Goal: Transaction & Acquisition: Purchase product/service

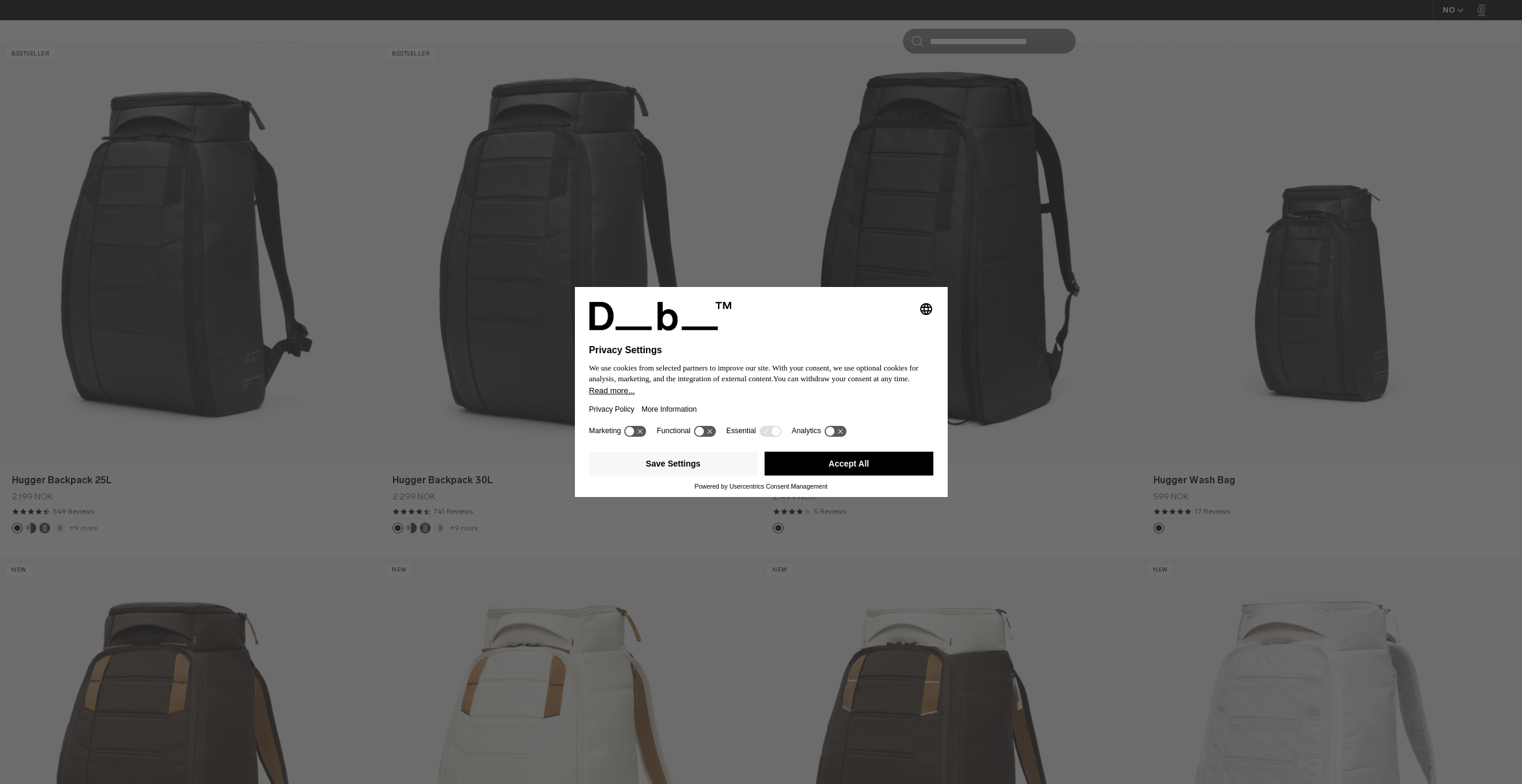
click at [848, 467] on button "Accept All" at bounding box center [849, 463] width 169 height 24
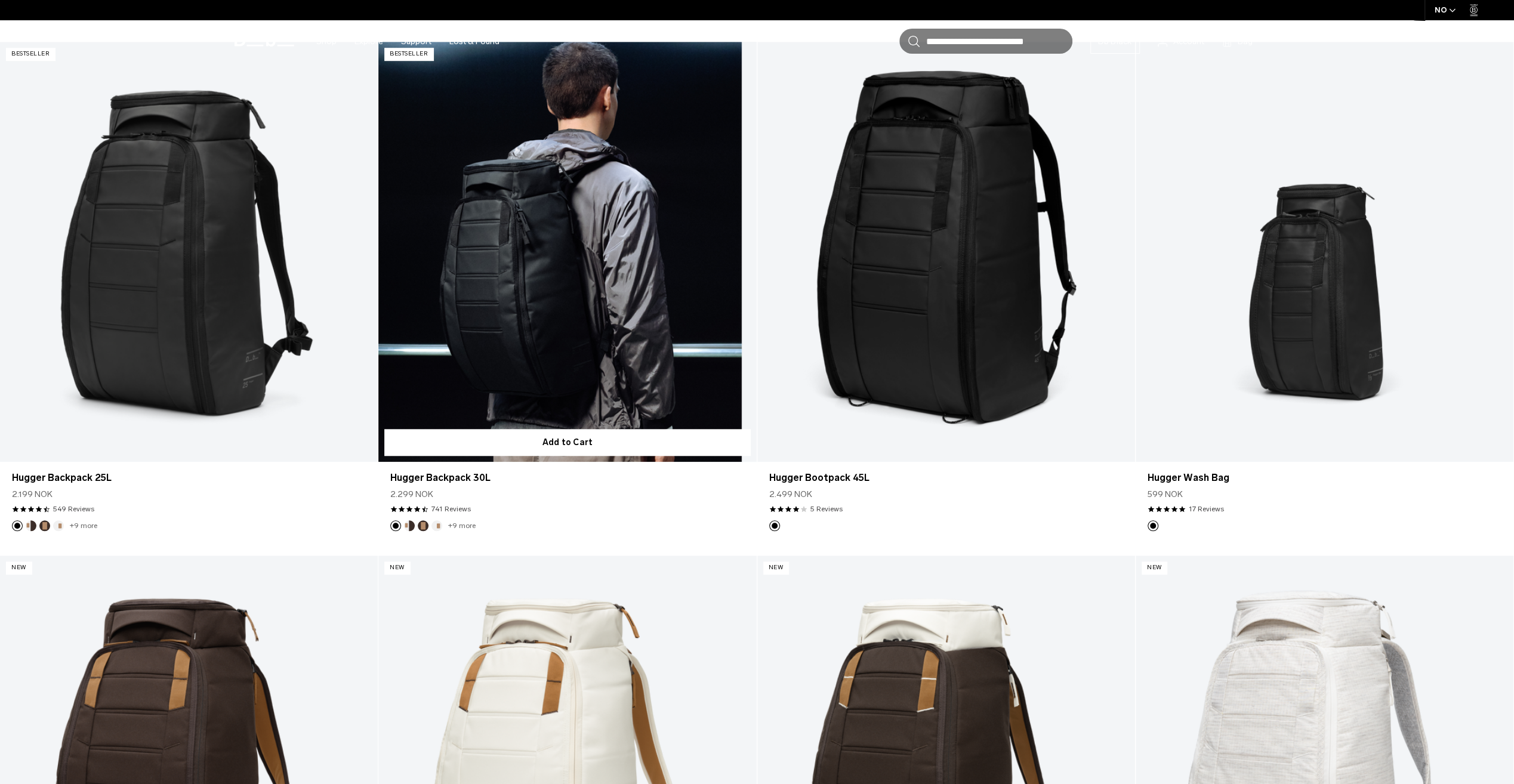
click at [570, 235] on link "Hugger Backpack 30L" at bounding box center [567, 251] width 378 height 419
